Goal: Obtain resource: Obtain resource

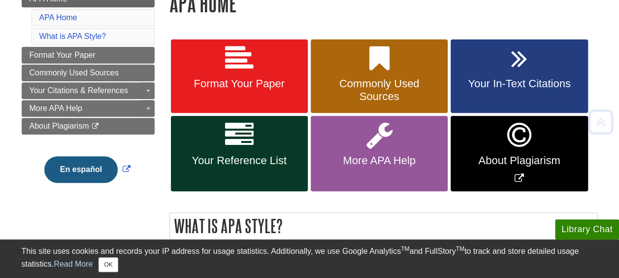
scroll to position [158, 0]
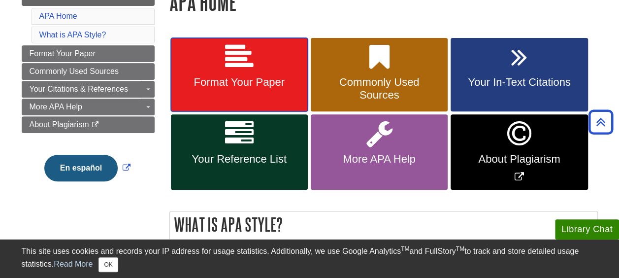
click at [264, 69] on link "Format Your Paper" at bounding box center [239, 75] width 137 height 74
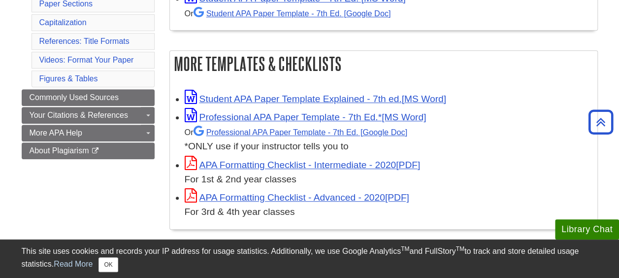
scroll to position [269, 0]
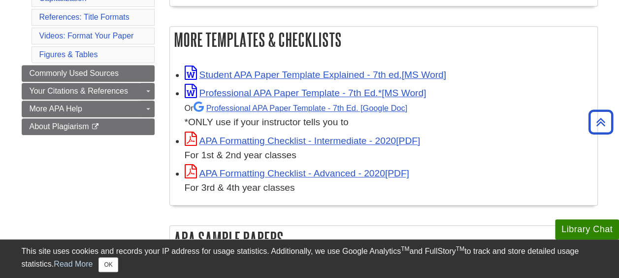
click at [393, 69] on span "Student APA Paper Template Explained - 7th ed." at bounding box center [316, 74] width 262 height 10
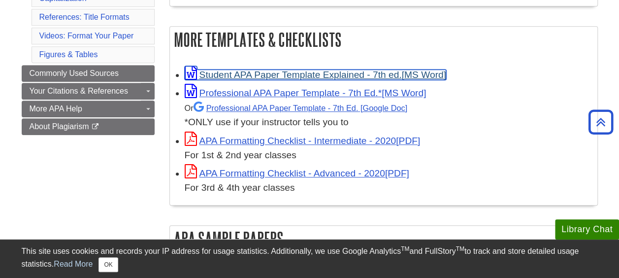
click at [393, 71] on link "Student APA Paper Template Explained - 7th ed." at bounding box center [316, 74] width 262 height 10
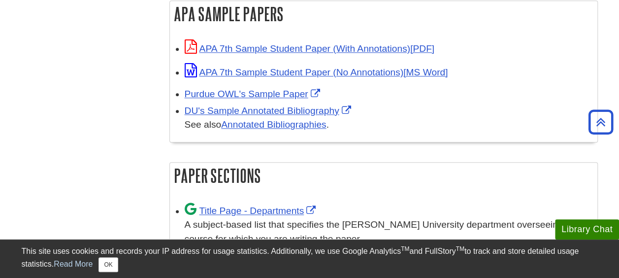
scroll to position [503, 0]
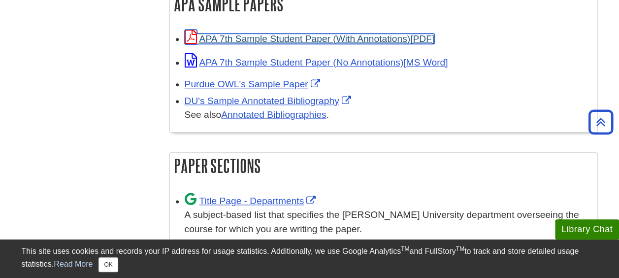
click at [433, 34] on link "APA 7th Sample Student Paper (With Annotations)" at bounding box center [310, 39] width 250 height 10
